Goal: Information Seeking & Learning: Find specific page/section

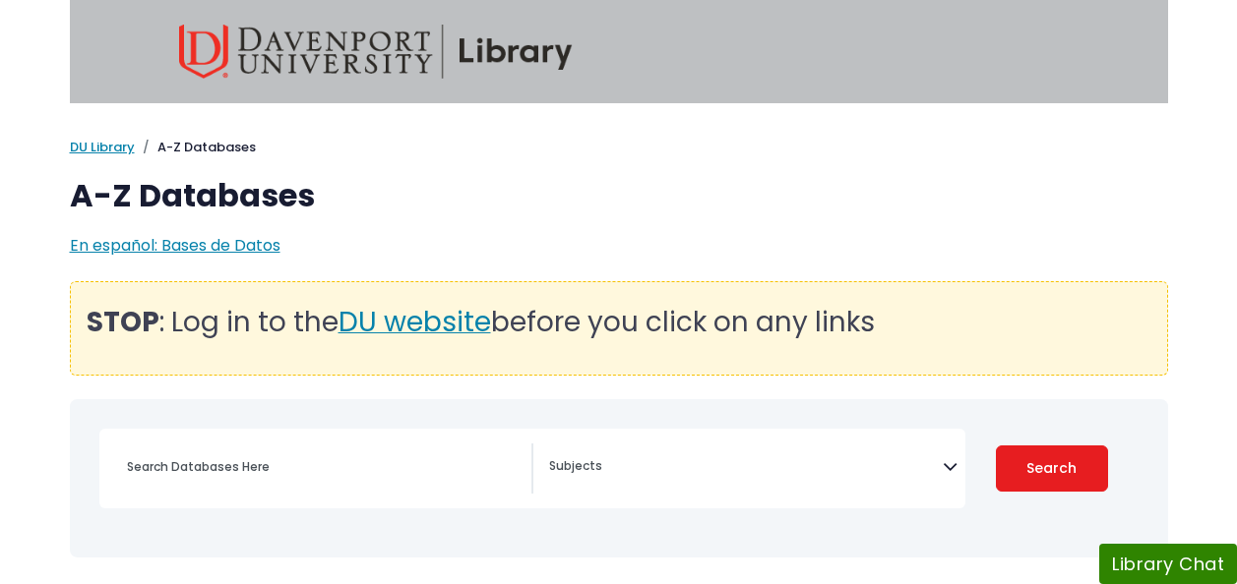
select select "Database Subject Filter"
click at [422, 321] on span "DU website" at bounding box center [414, 322] width 152 height 38
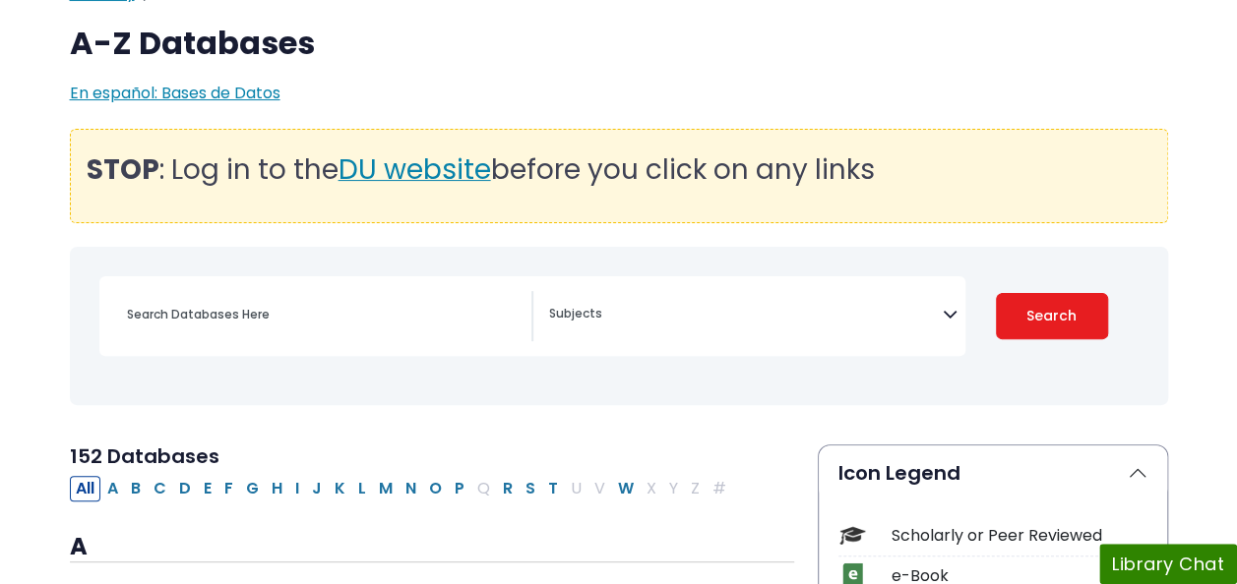
scroll to position [197, 0]
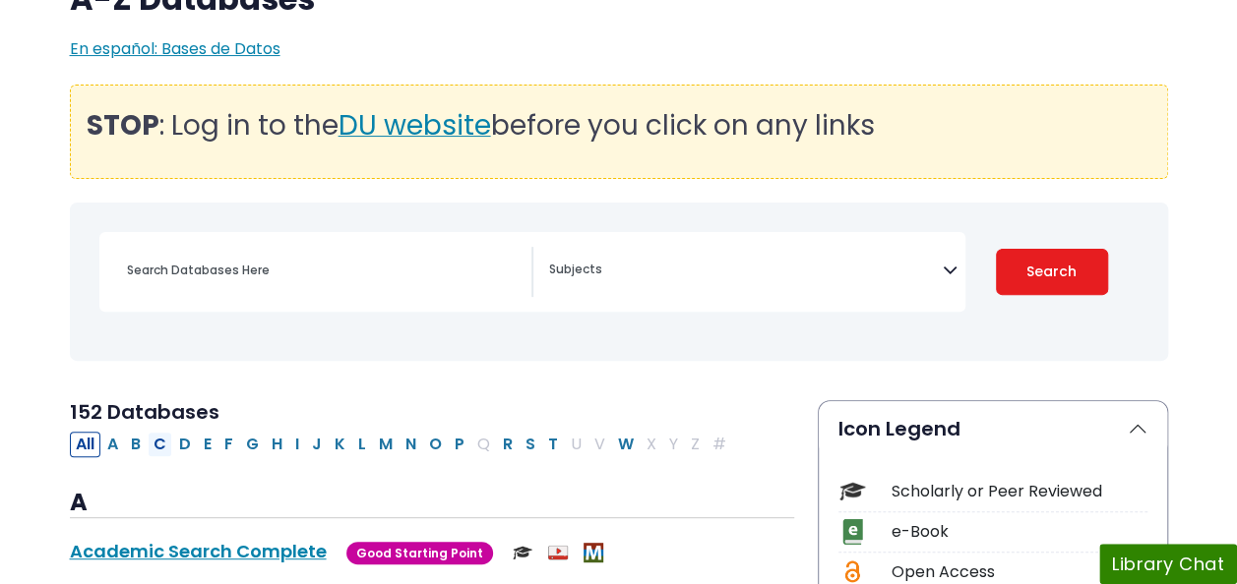
click at [161, 446] on button "C" at bounding box center [160, 445] width 25 height 26
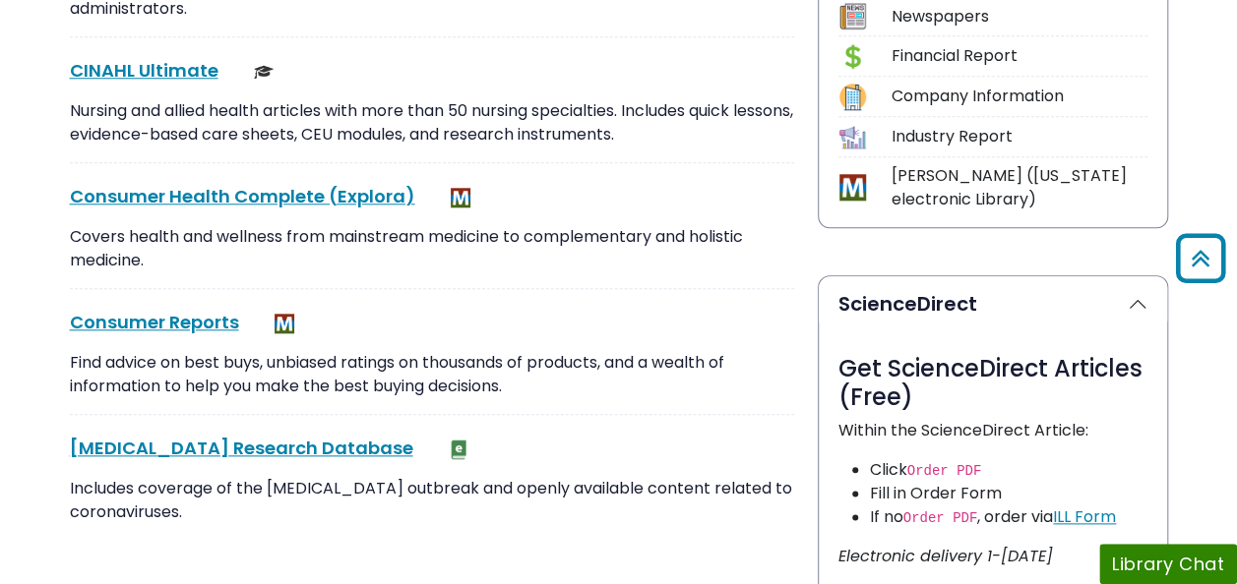
scroll to position [590, 0]
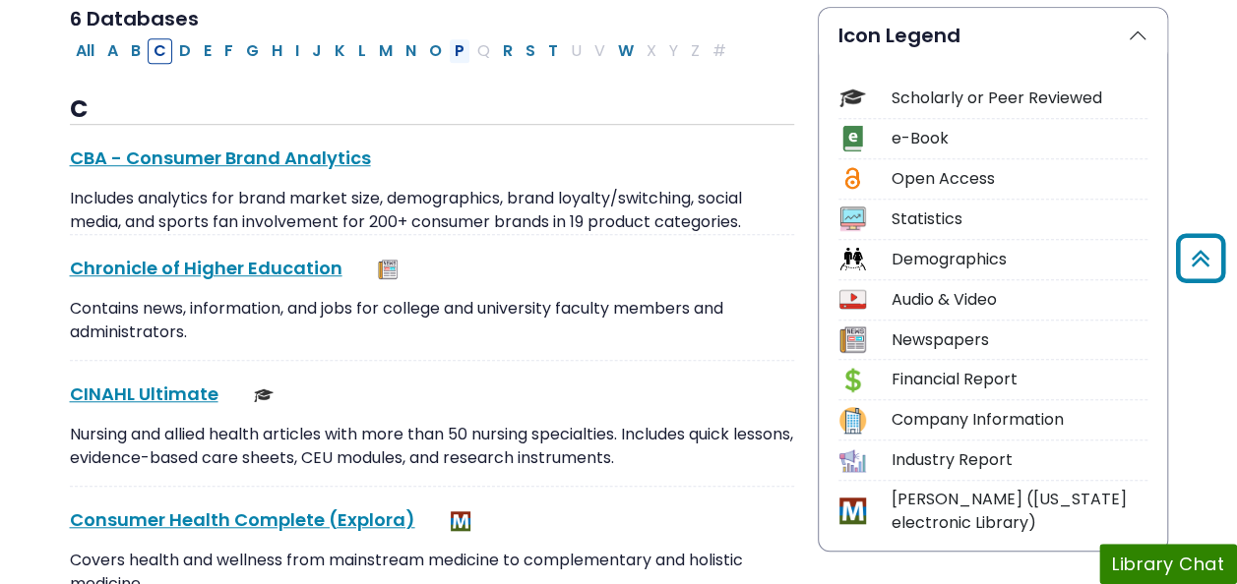
click at [449, 51] on button "P" at bounding box center [460, 51] width 22 height 26
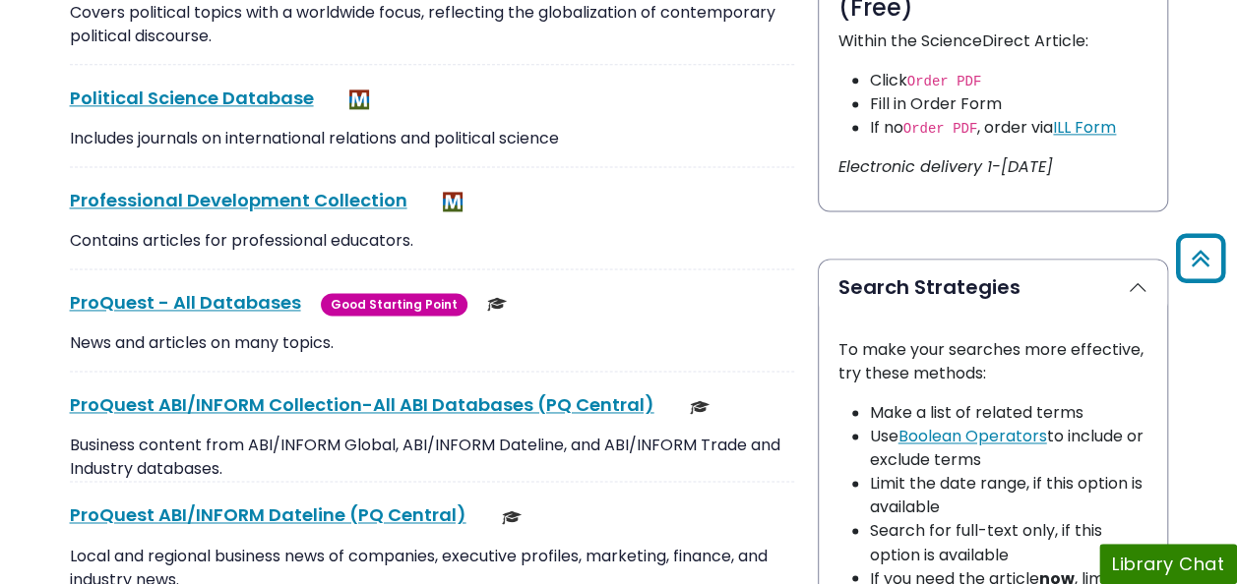
scroll to position [1334, 0]
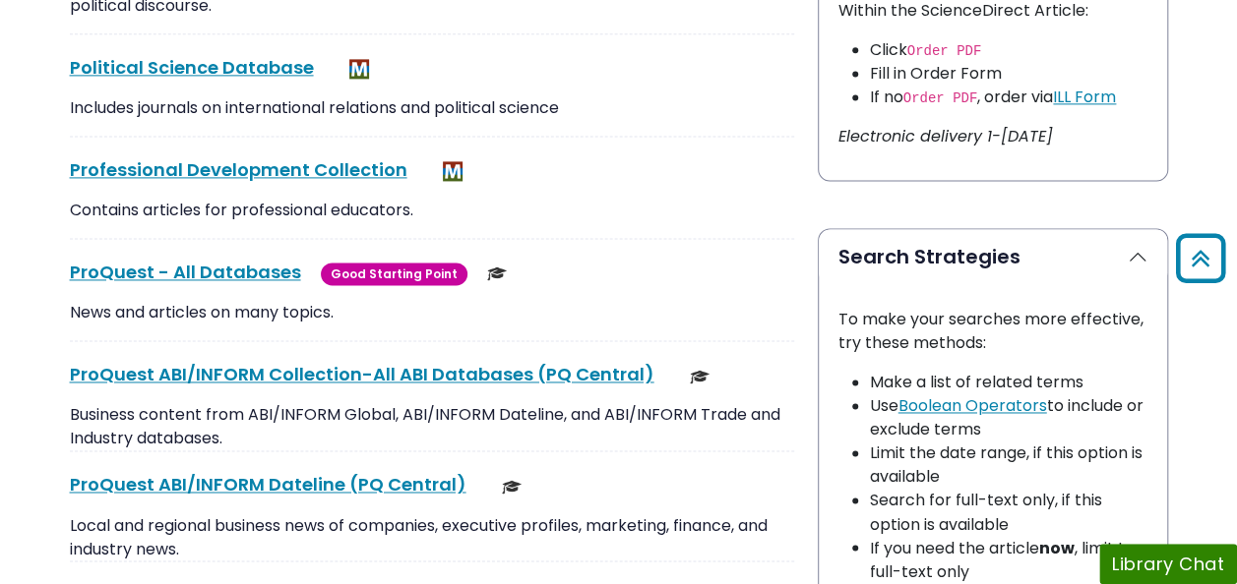
click at [363, 266] on span "Good Starting Point" at bounding box center [394, 274] width 147 height 23
click at [487, 264] on img at bounding box center [497, 274] width 20 height 20
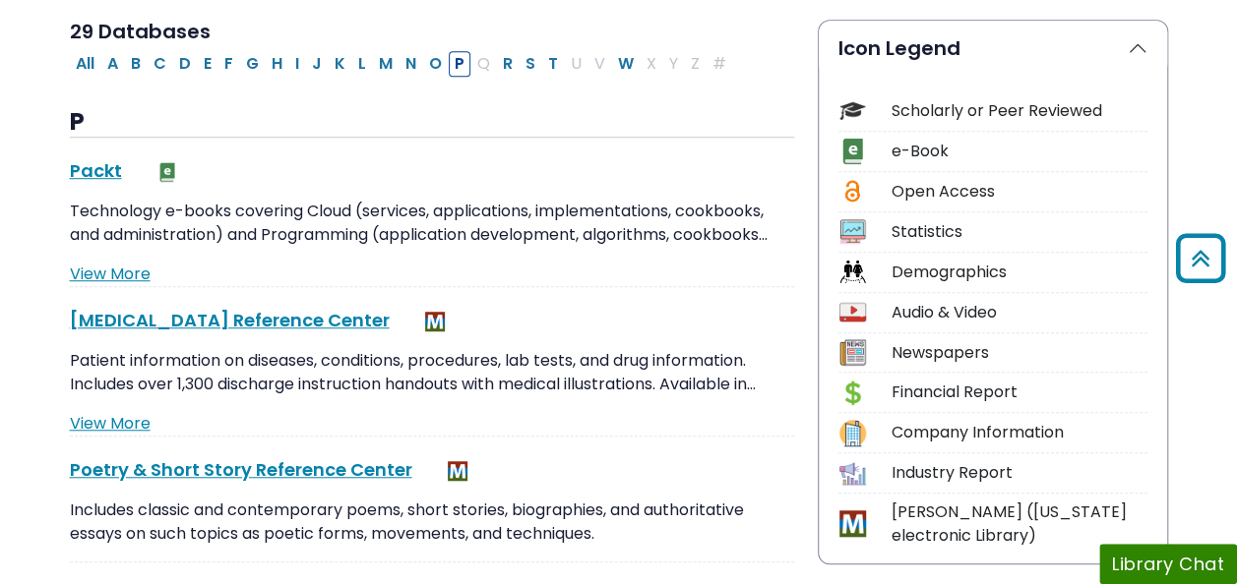
scroll to position [547, 0]
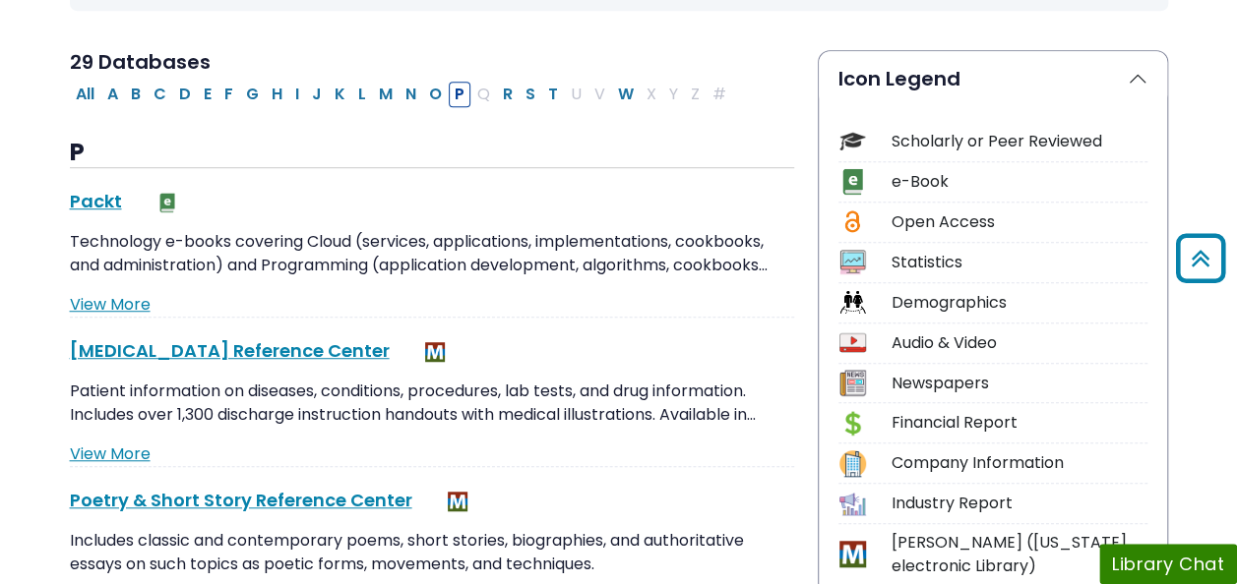
click at [1039, 137] on div "Scholarly or Peer Reviewed" at bounding box center [1019, 142] width 256 height 24
click at [159, 91] on button "C" at bounding box center [160, 95] width 25 height 26
select select "Database Subject Filter"
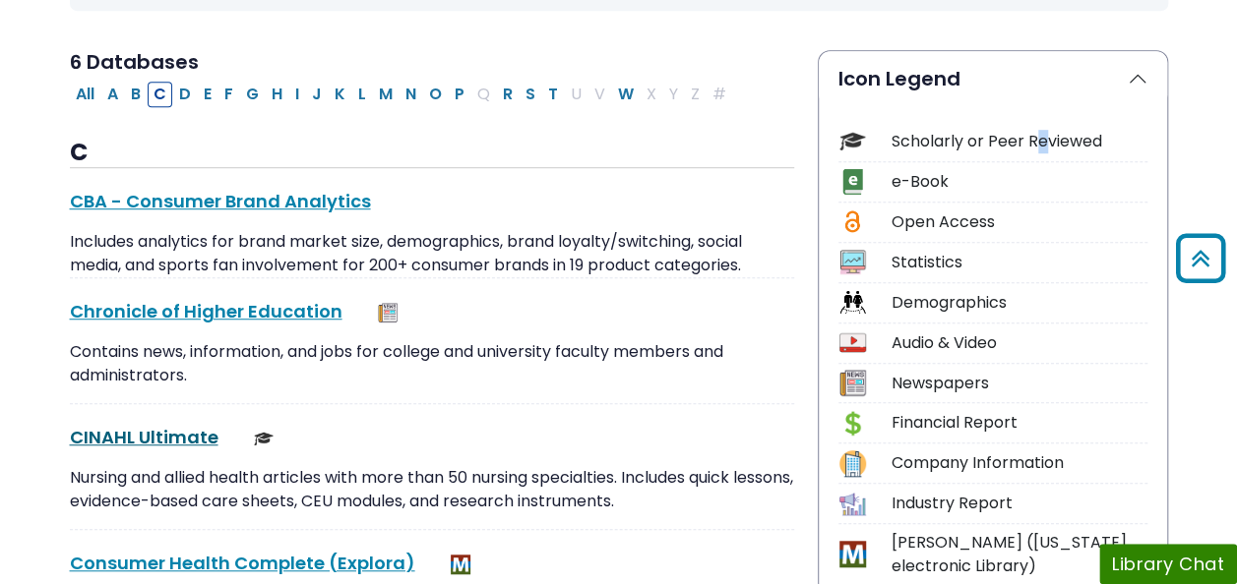
click at [153, 427] on link "CINAHL Ultimate This link opens in a new window" at bounding box center [144, 437] width 149 height 25
